Goal: Task Accomplishment & Management: Manage account settings

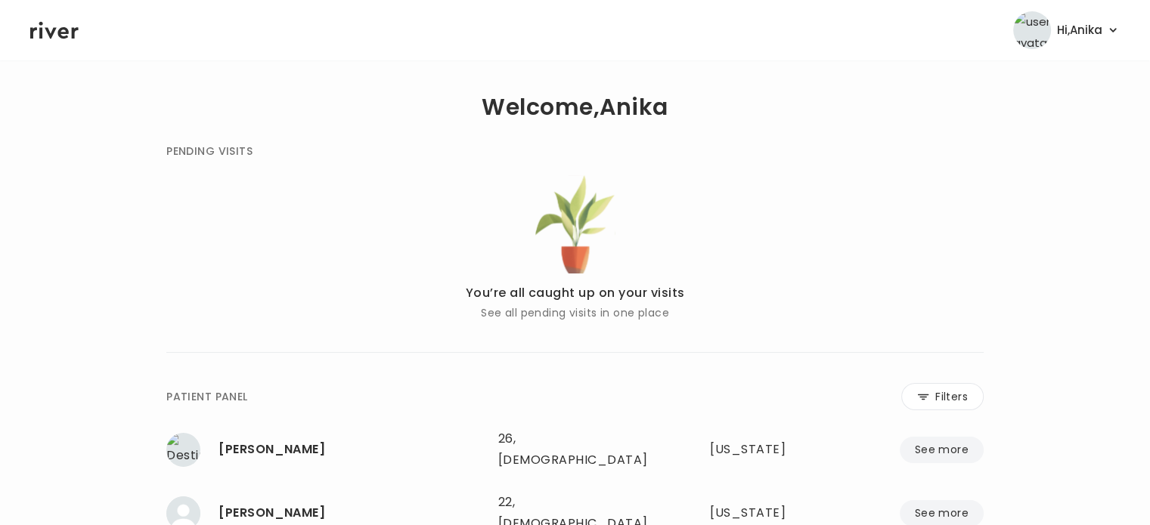
click at [54, 35] on icon at bounding box center [54, 30] width 48 height 23
click at [1086, 25] on span "Hi, Anika" at bounding box center [1079, 30] width 45 height 21
click at [1033, 107] on link "Logout" at bounding box center [1051, 106] width 122 height 21
